Goal: Navigation & Orientation: Understand site structure

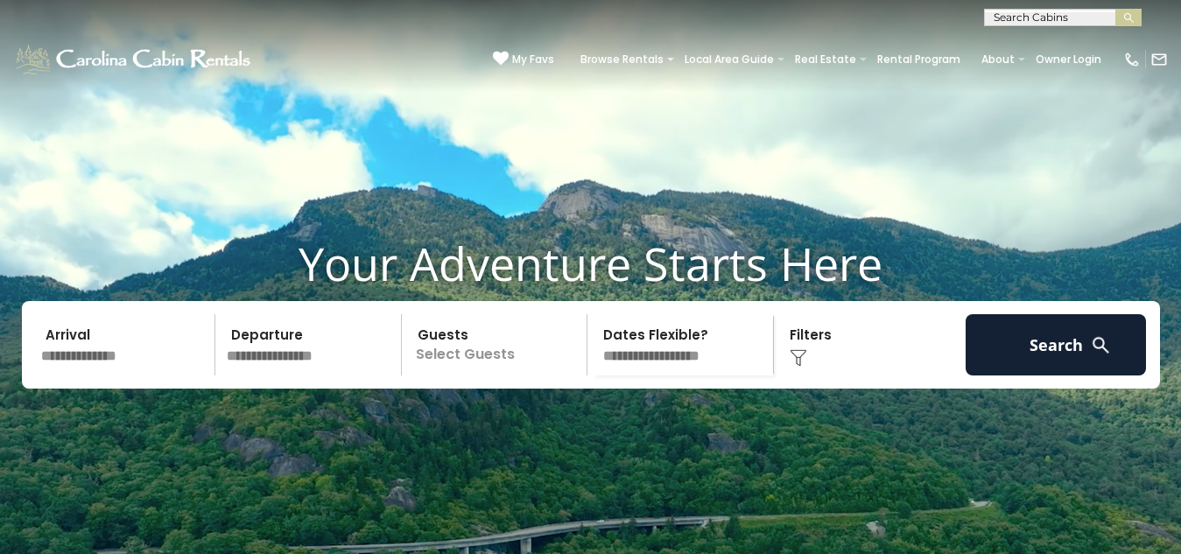
scroll to position [1, 0]
click at [869, 47] on link "Rental Program" at bounding box center [919, 59] width 101 height 25
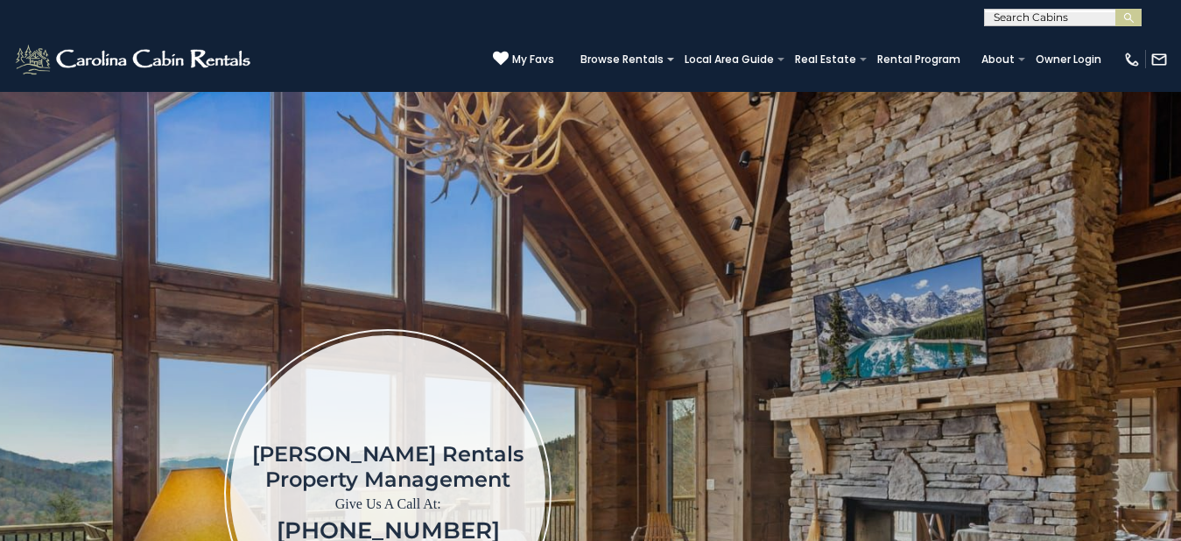
scroll to position [18, 0]
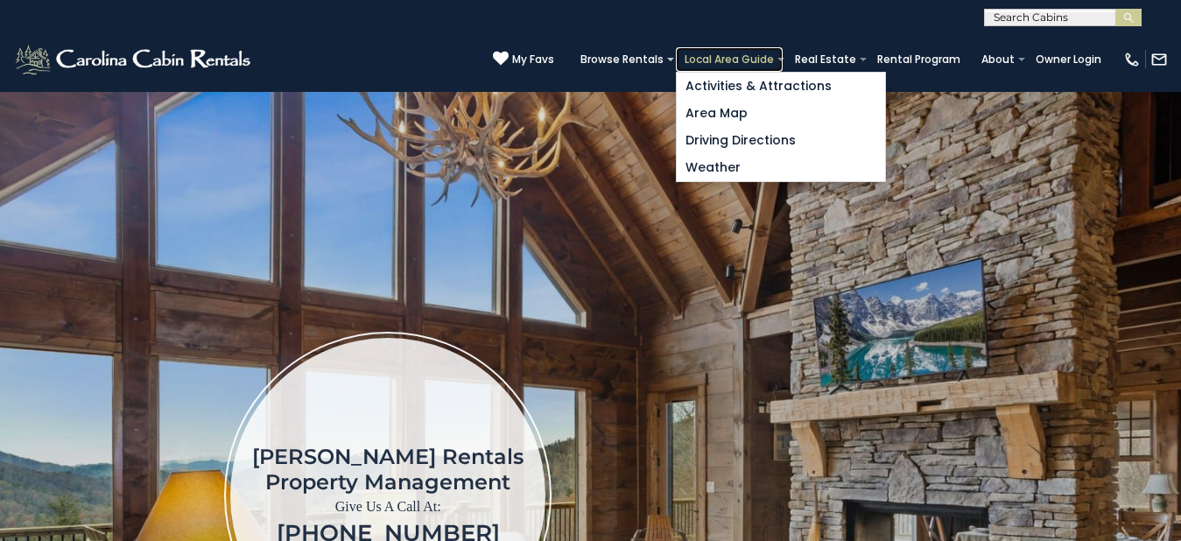
click at [676, 47] on link "Local Area Guide" at bounding box center [729, 59] width 107 height 25
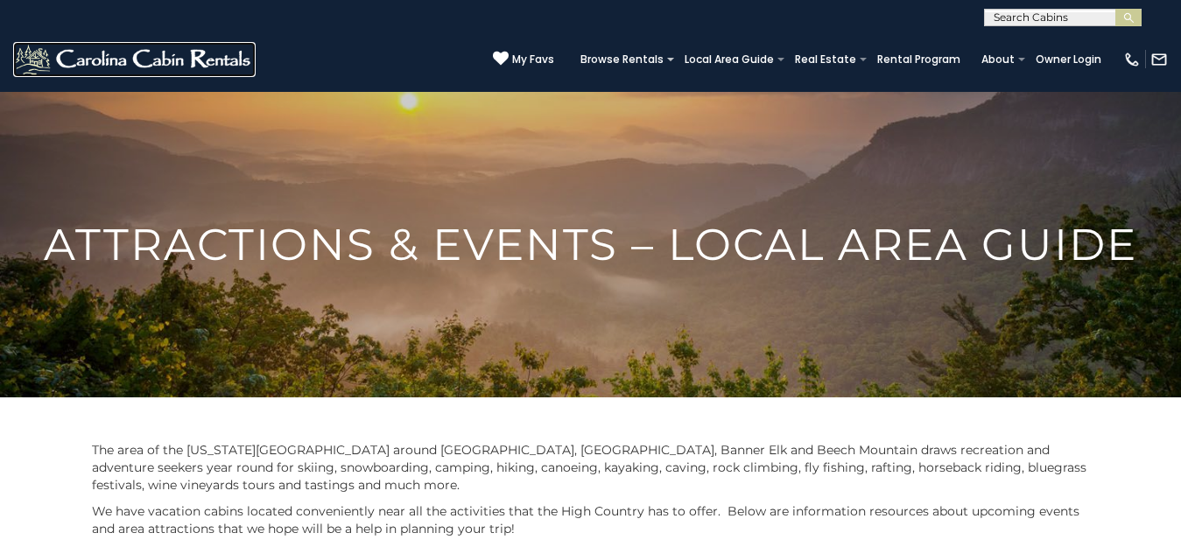
click at [60, 42] on img at bounding box center [134, 59] width 243 height 35
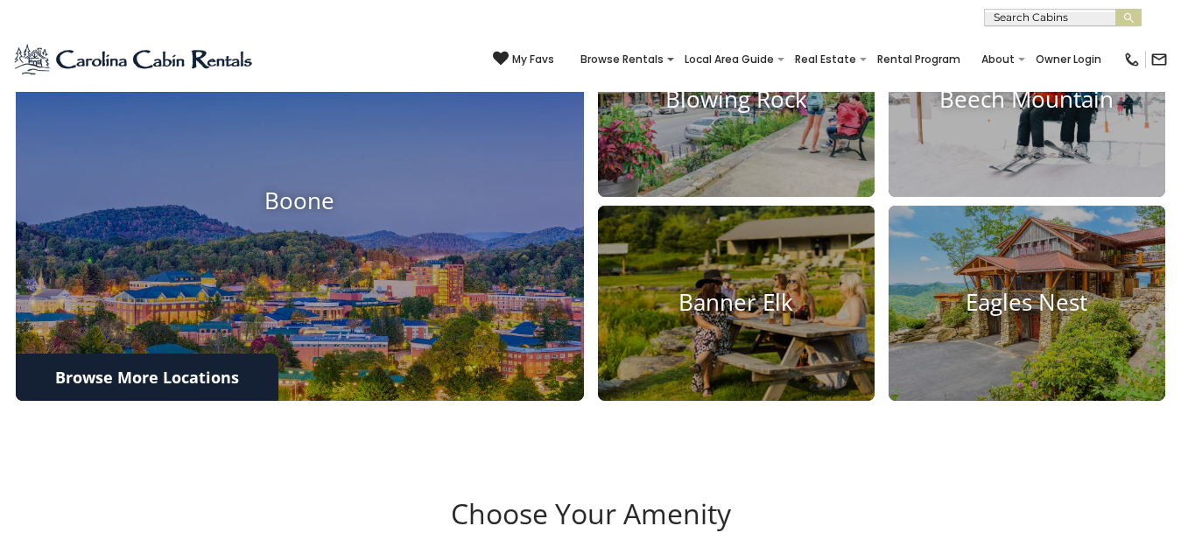
scroll to position [751, 0]
